Goal: Task Accomplishment & Management: Manage account settings

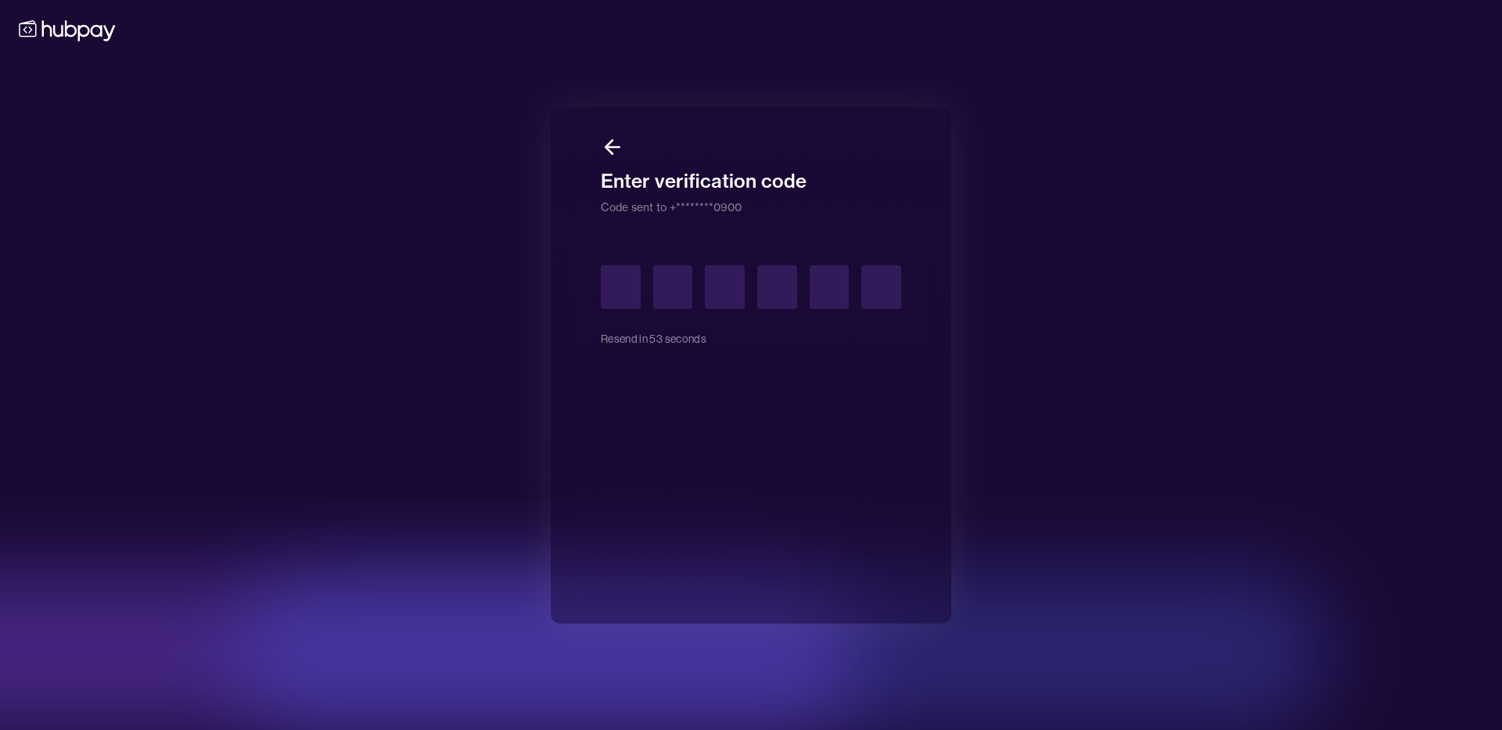
type input "*"
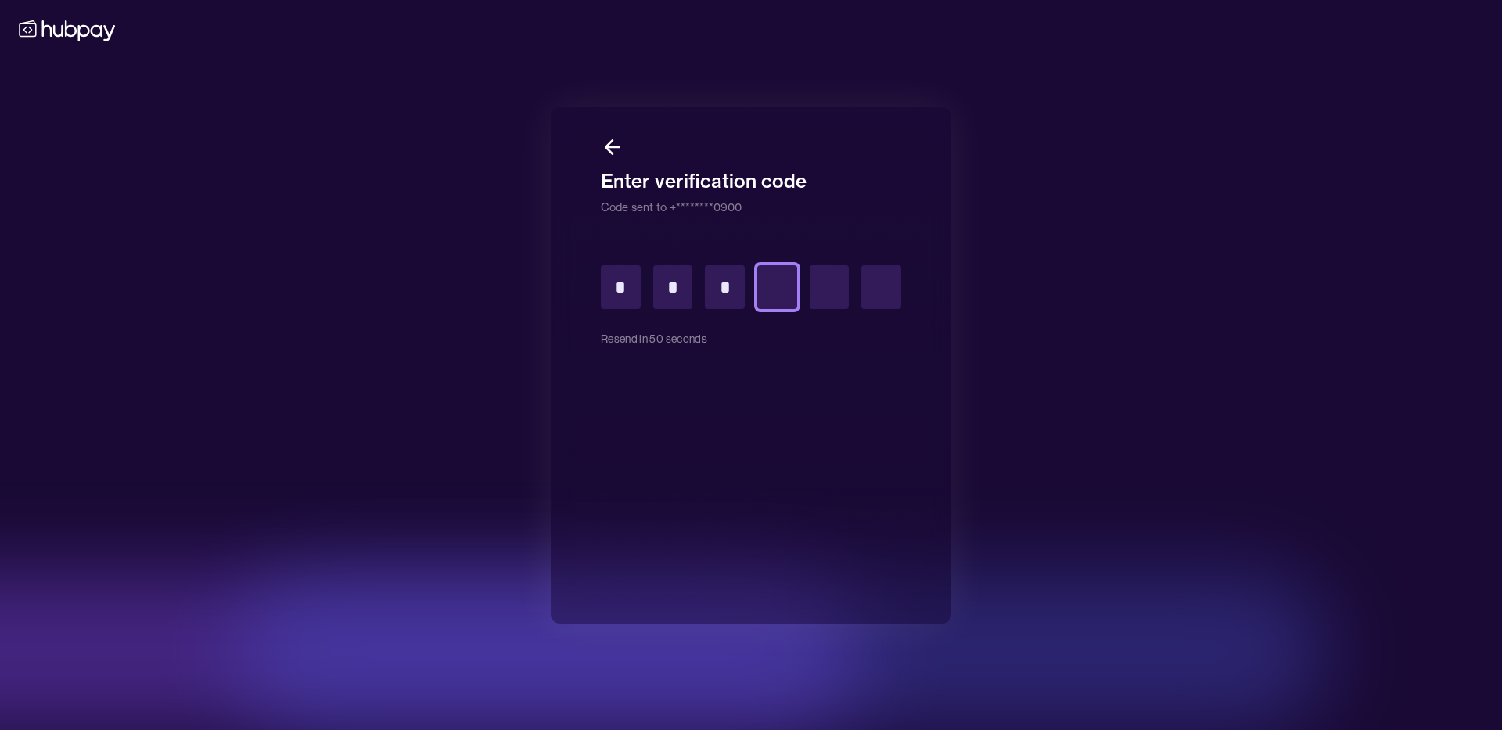
type input "*"
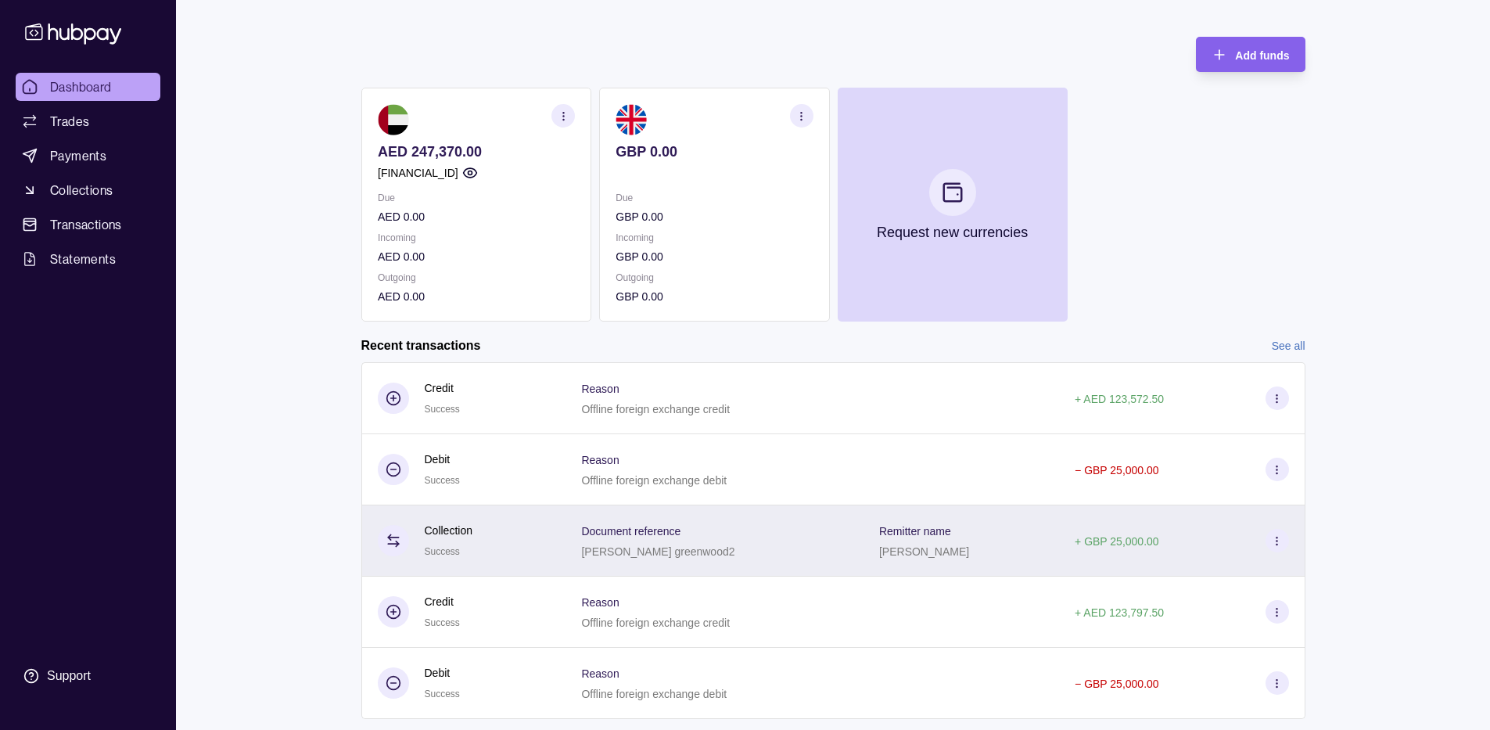
scroll to position [102, 0]
